Goal: Find specific page/section: Find specific page/section

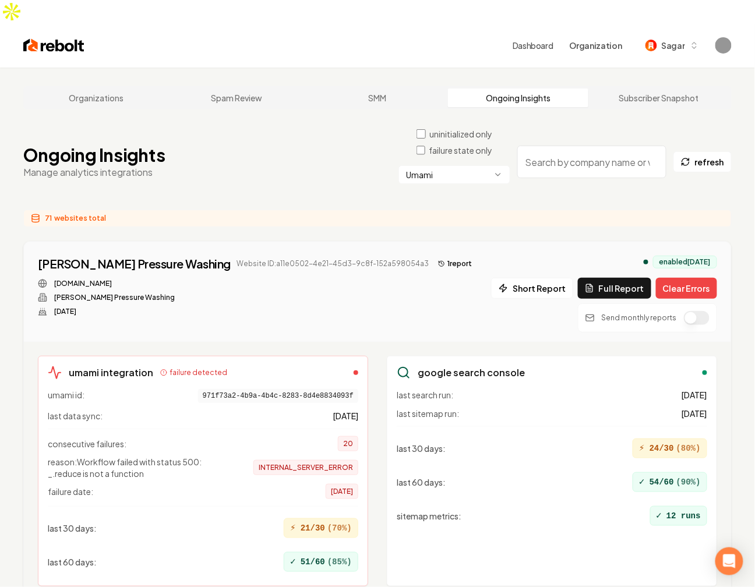
click at [325, 210] on div "71 websites total" at bounding box center [377, 218] width 709 height 17
